Goal: Complete application form

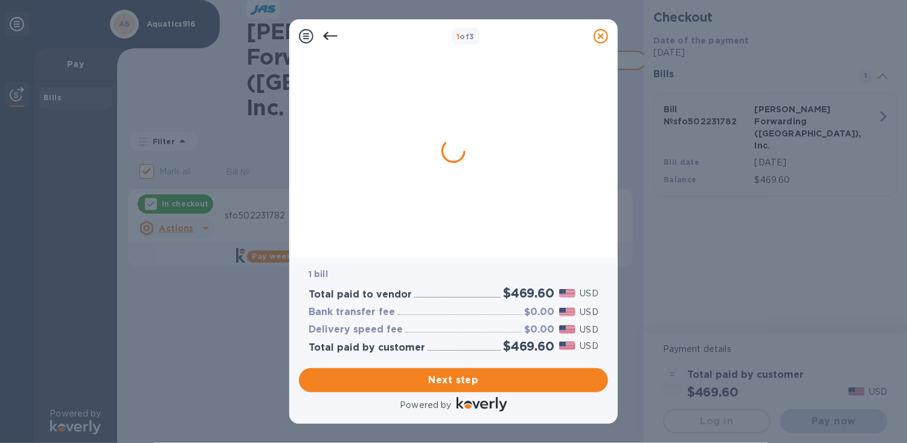
checkbox input "true"
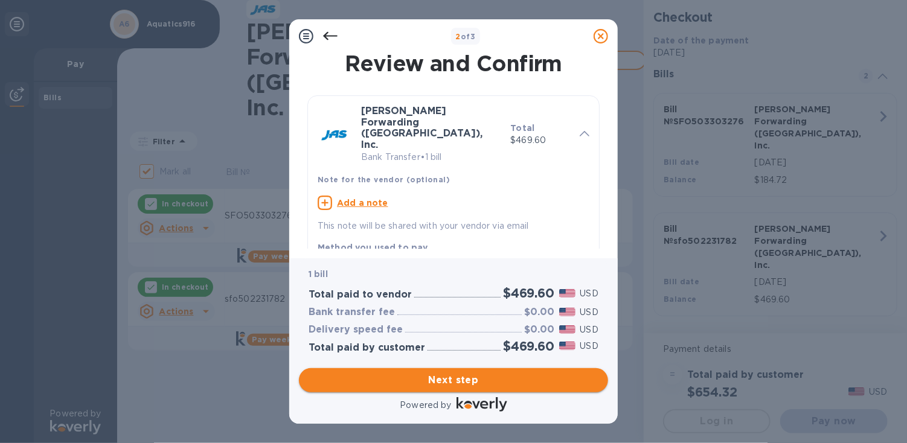
click at [435, 377] on span "Next step" at bounding box center [453, 380] width 290 height 14
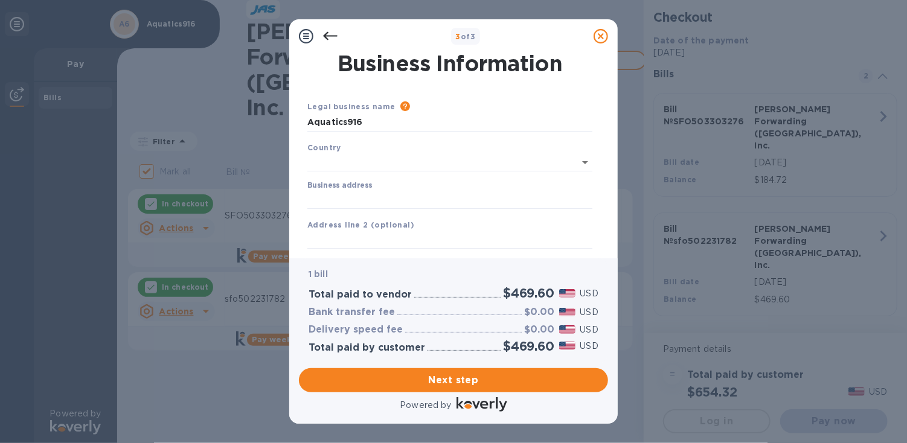
type input "[GEOGRAPHIC_DATA]"
click at [363, 193] on input "Business address" at bounding box center [449, 197] width 285 height 18
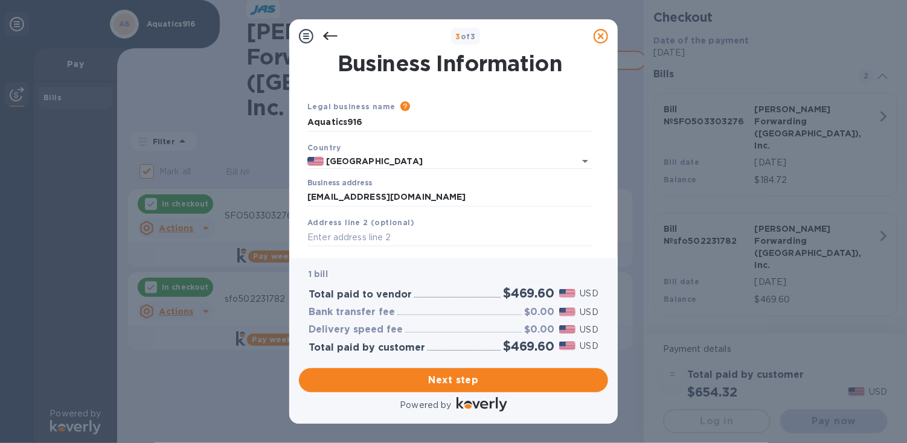
click at [435, 185] on div "Business address [EMAIL_ADDRESS][DOMAIN_NAME]" at bounding box center [449, 193] width 285 height 28
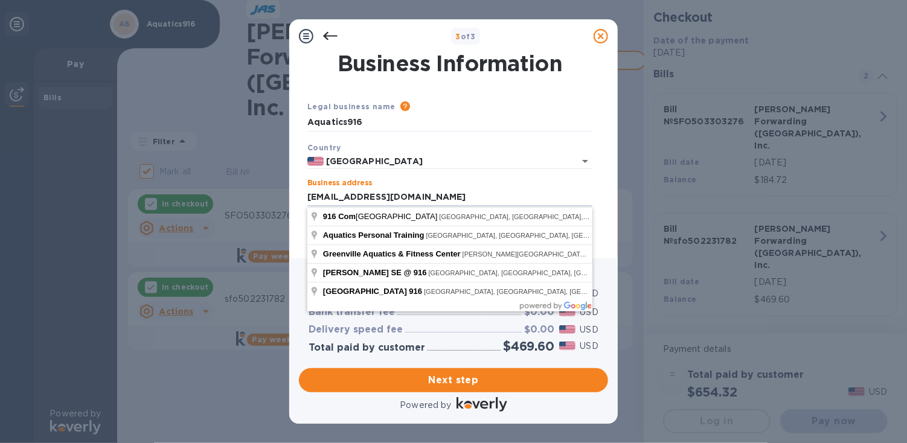
drag, startPoint x: 421, startPoint y: 200, endPoint x: 231, endPoint y: 189, distance: 190.5
click at [231, 189] on div "3 of 3 Business Information Legal business name Please provide the legal name t…" at bounding box center [453, 221] width 907 height 443
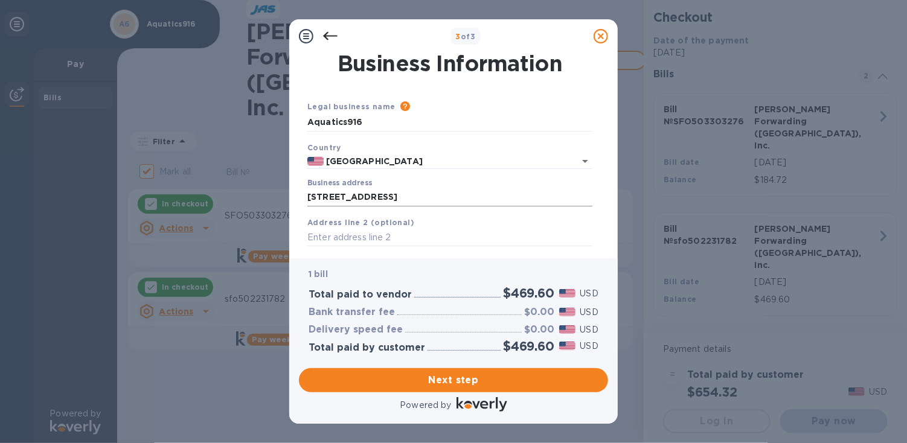
drag, startPoint x: 430, startPoint y: 220, endPoint x: 446, endPoint y: 199, distance: 26.3
type input "[STREET_ADDRESS]"
type input "[GEOGRAPHIC_DATA]"
type input "CA"
type input "95823"
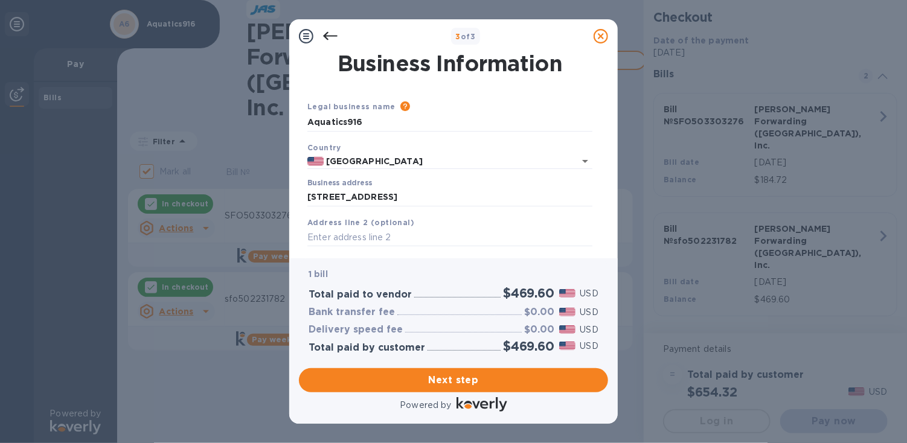
click at [406, 228] on div "Address line 2 (optional)" at bounding box center [449, 231] width 295 height 40
click at [379, 237] on input "text" at bounding box center [449, 238] width 285 height 18
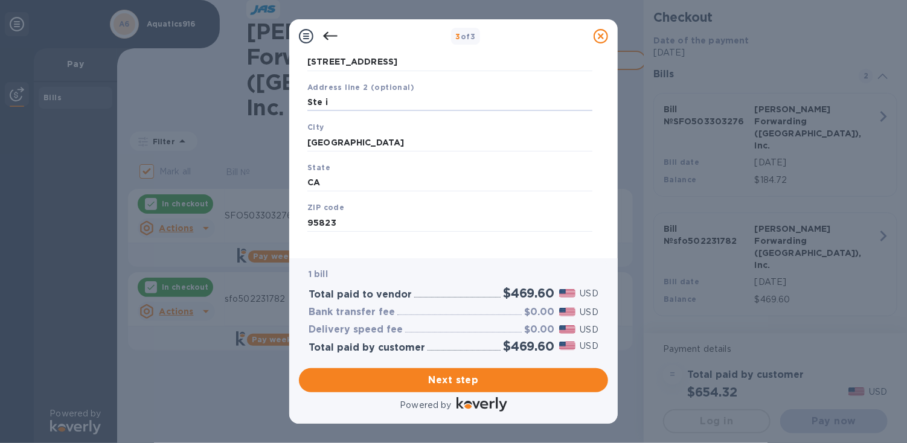
scroll to position [149, 0]
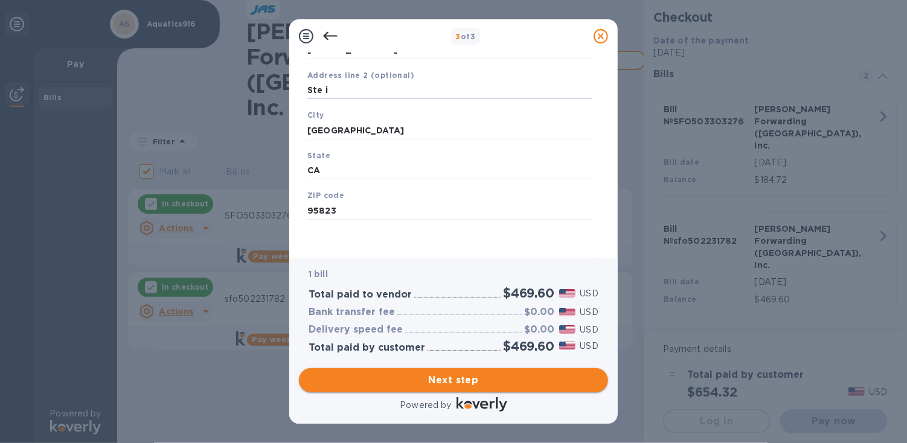
type input "Ste i"
drag, startPoint x: 445, startPoint y: 380, endPoint x: 411, endPoint y: 310, distance: 77.2
click at [445, 380] on span "Next step" at bounding box center [453, 380] width 290 height 14
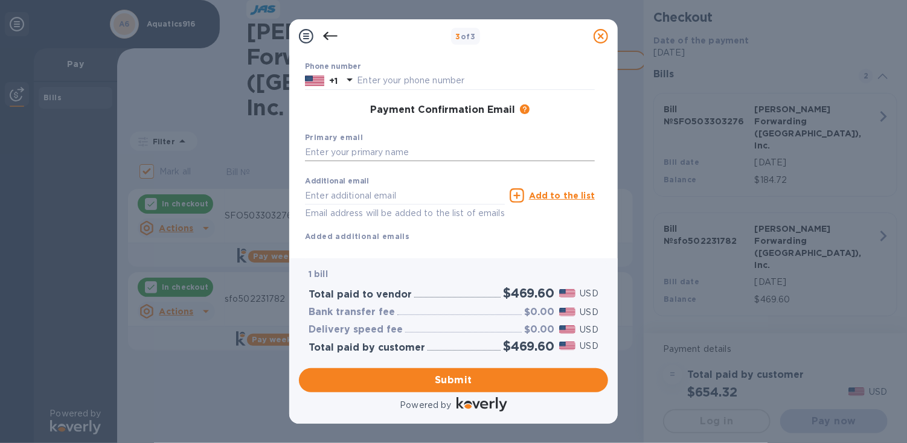
click at [421, 148] on input "text" at bounding box center [450, 153] width 290 height 18
type input "[EMAIL_ADDRESS][DOMAIN_NAME]"
click at [398, 196] on input "text" at bounding box center [405, 196] width 200 height 18
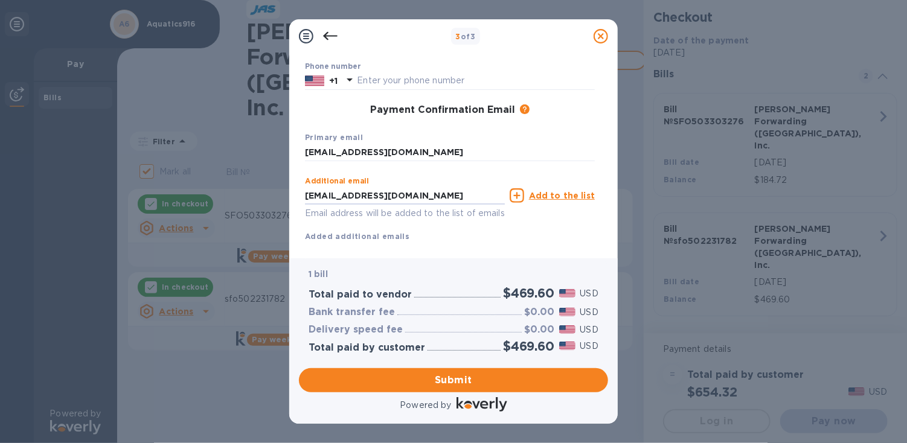
type input "[EMAIL_ADDRESS][DOMAIN_NAME]"
click at [469, 234] on div "Additional email [EMAIL_ADDRESS][DOMAIN_NAME] Email address will be added to th…" at bounding box center [450, 207] width 290 height 72
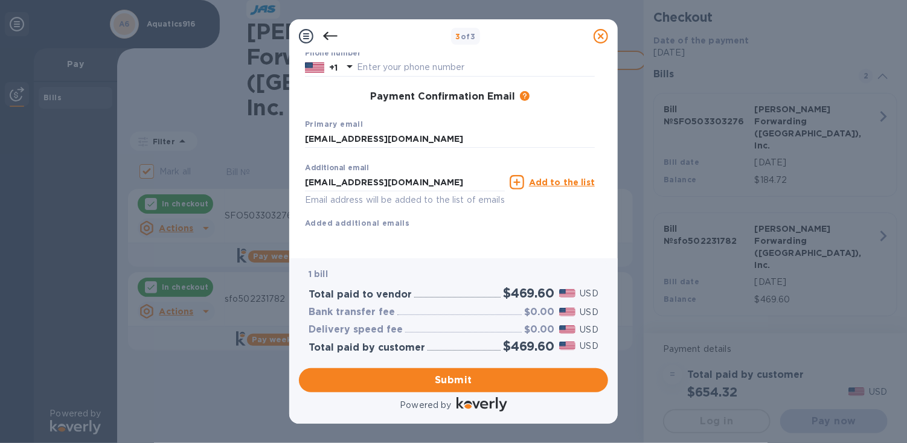
scroll to position [176, 0]
click at [459, 382] on span "Submit" at bounding box center [453, 380] width 290 height 14
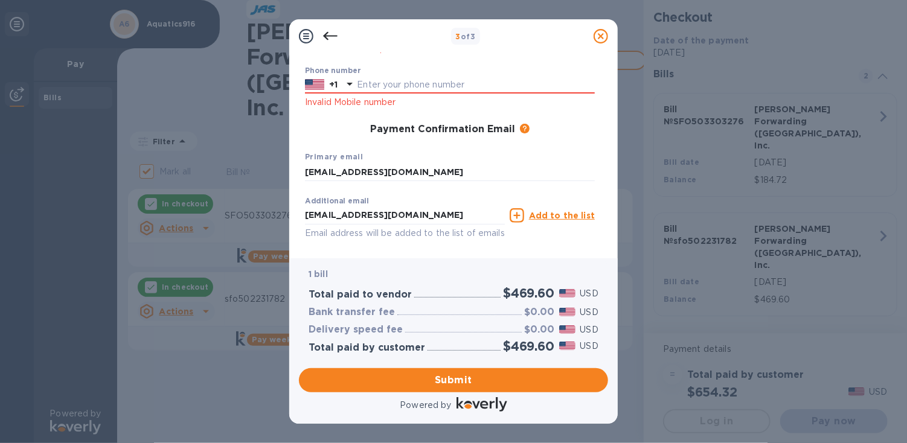
scroll to position [208, 0]
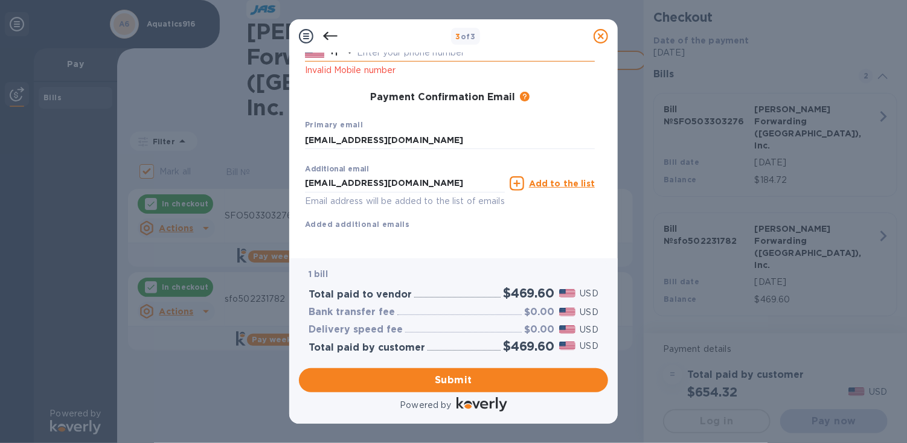
click at [368, 60] on input "text" at bounding box center [476, 53] width 238 height 18
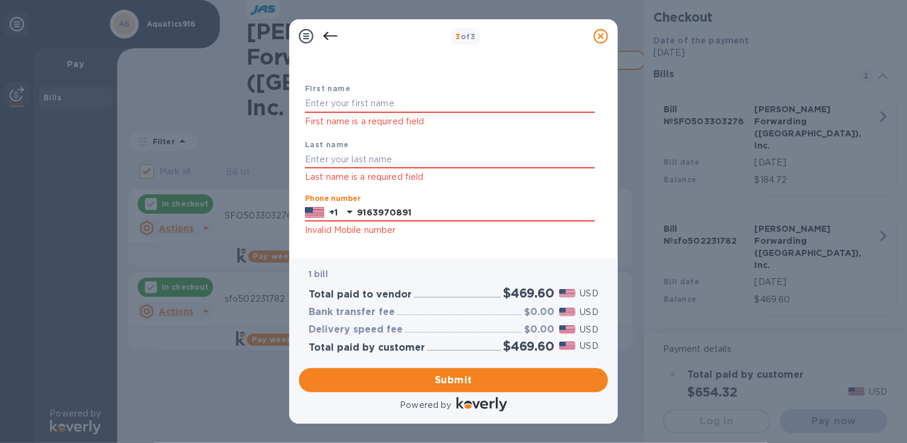
scroll to position [27, 0]
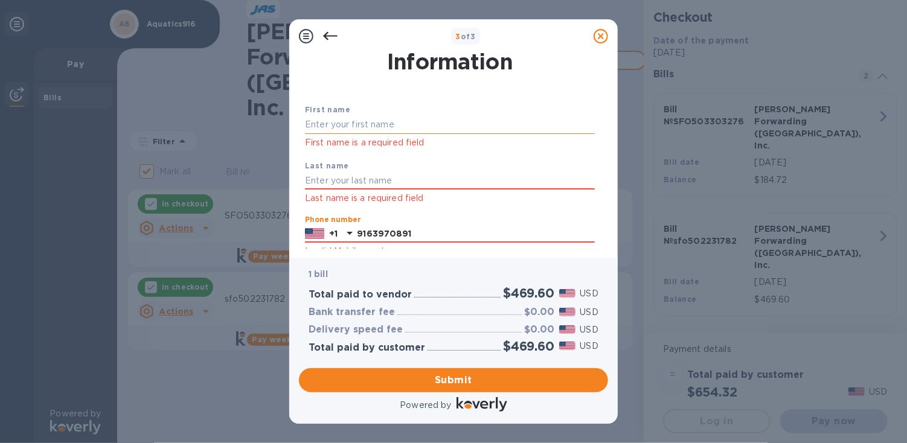
type input "9163970891"
click at [353, 123] on input "text" at bounding box center [450, 125] width 290 height 18
type input "[PERSON_NAME]"
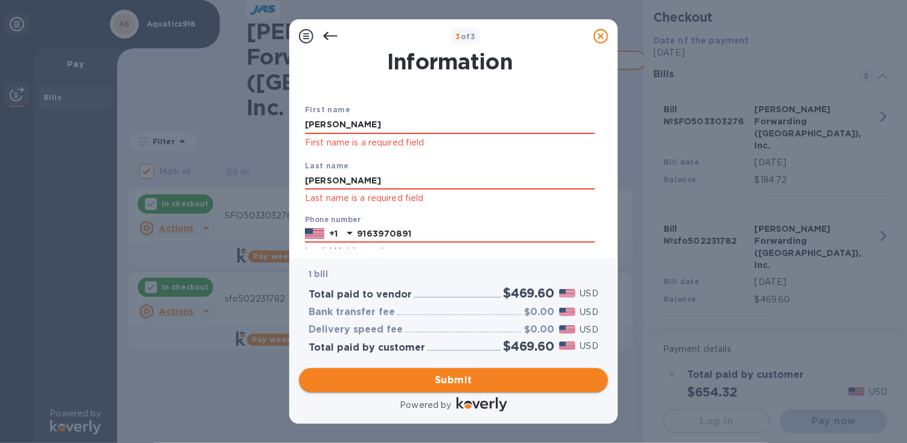
type input "[PERSON_NAME]"
click at [451, 376] on span "Submit" at bounding box center [453, 380] width 290 height 14
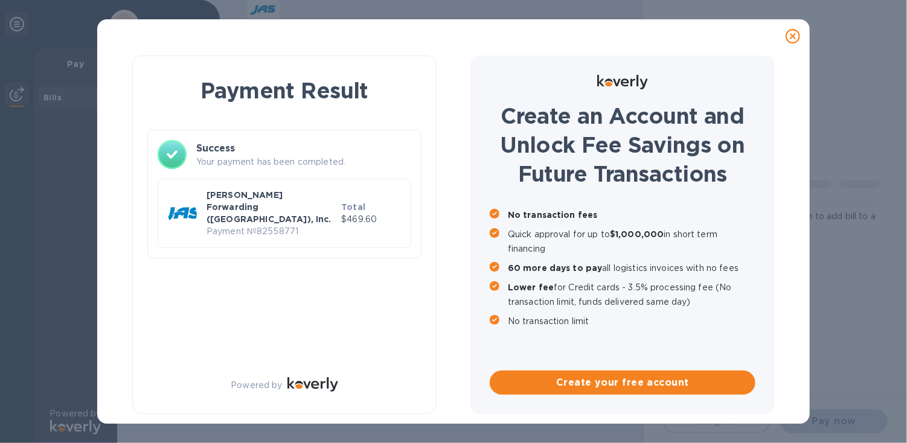
scroll to position [0, 0]
checkbox input "true"
